Goal: Task Accomplishment & Management: Manage account settings

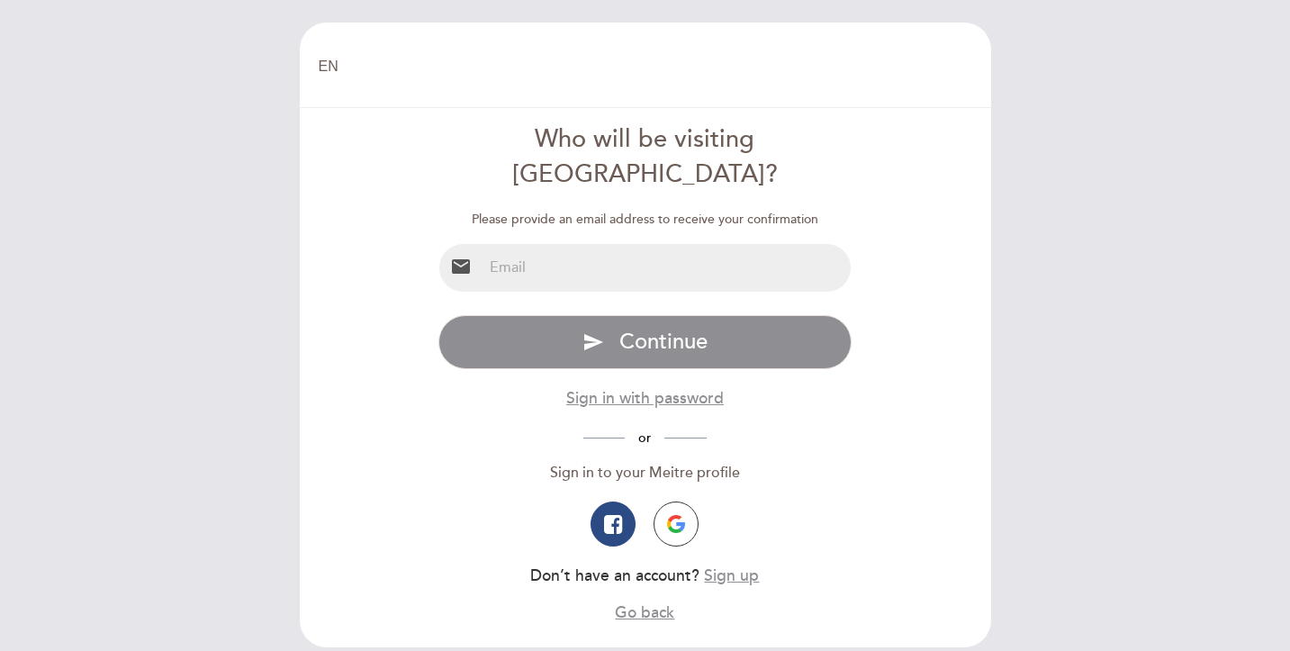
click at [507, 244] on input "email" at bounding box center [667, 268] width 368 height 48
type input "C"
type input "v"
type input "[EMAIL_ADDRESS][DOMAIN_NAME]"
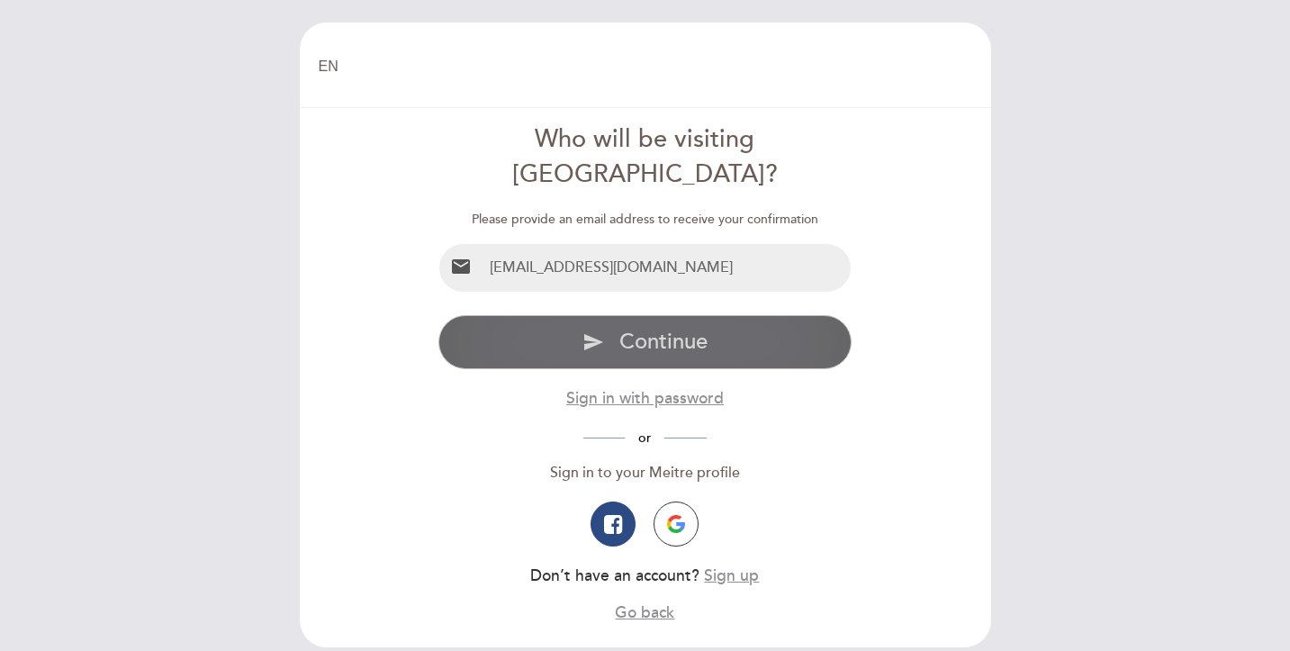
click at [682, 329] on span "Continue" at bounding box center [663, 342] width 88 height 26
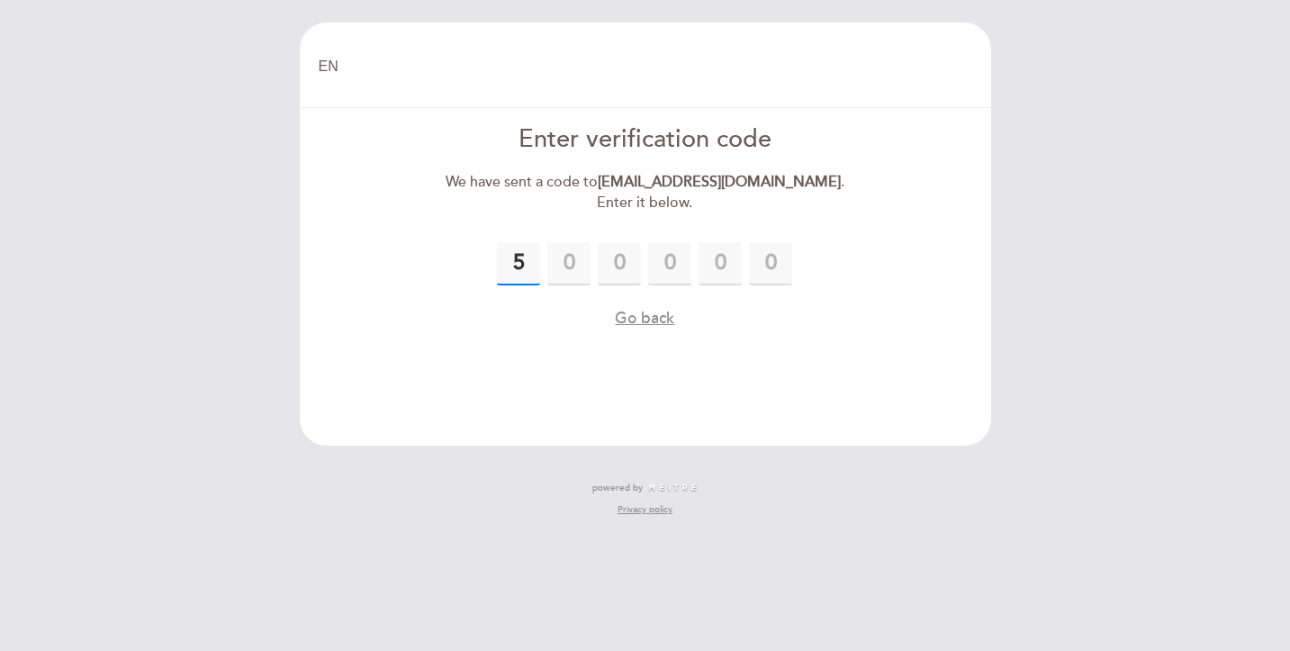
type input "5"
type input "3"
type input "9"
type input "4"
type input "0"
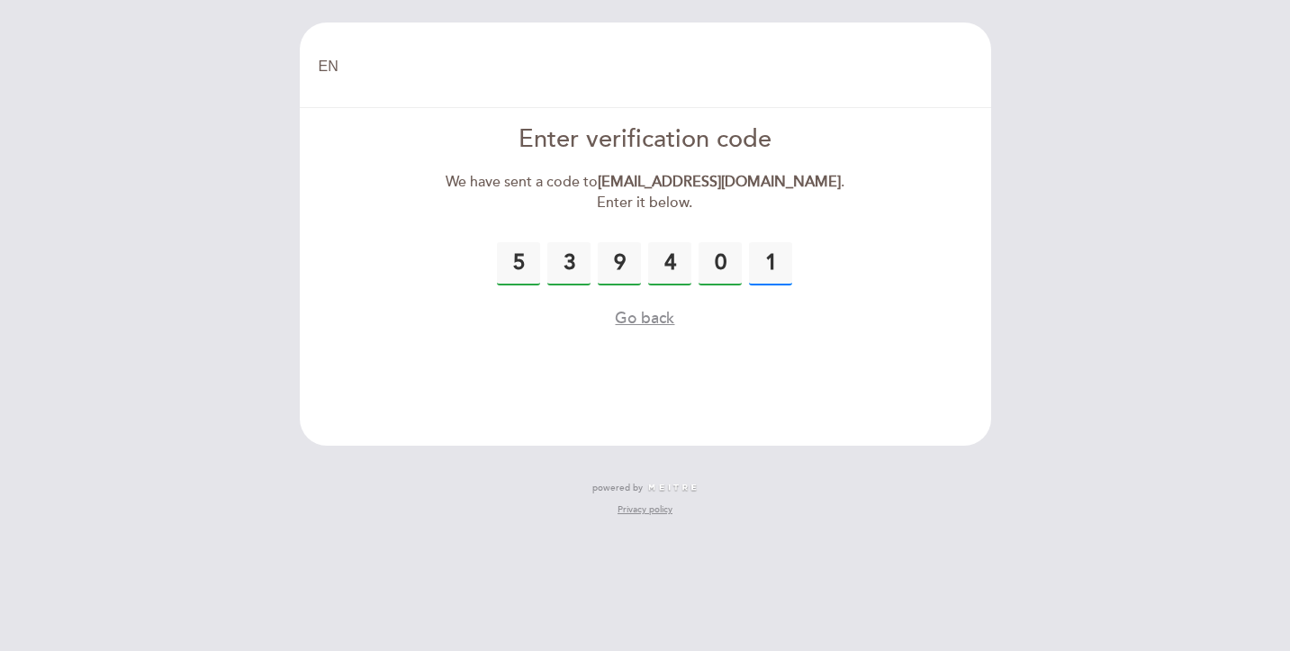
type input "1"
